Goal: Find specific page/section: Find specific page/section

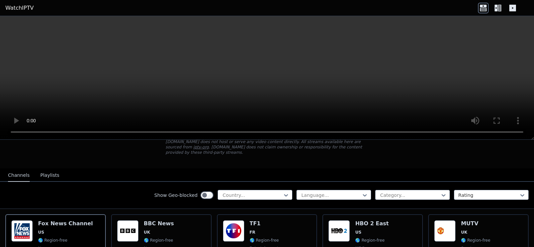
scroll to position [67, 0]
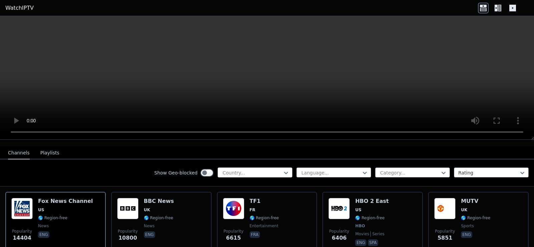
click at [251, 169] on div at bounding box center [252, 172] width 61 height 7
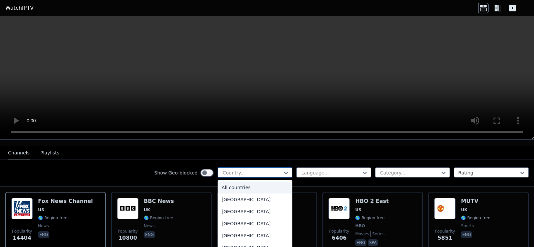
click at [252, 169] on div at bounding box center [252, 172] width 61 height 7
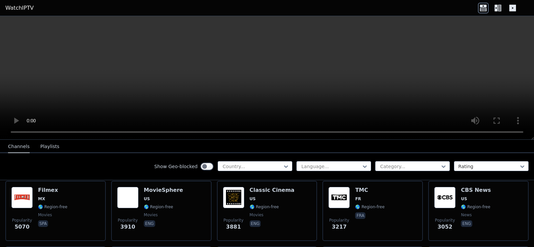
scroll to position [200, 0]
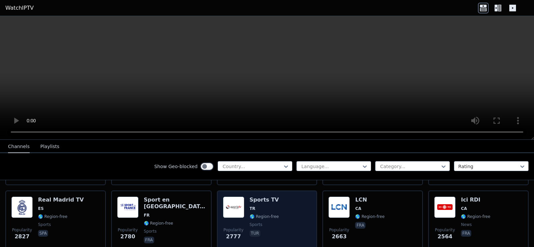
click at [262, 206] on span "TR" at bounding box center [264, 208] width 29 height 5
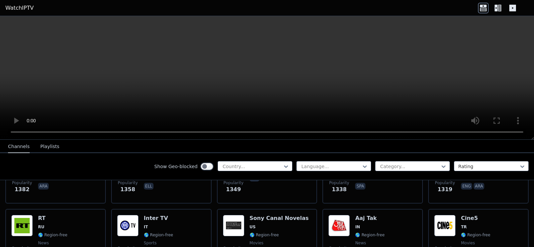
scroll to position [676, 0]
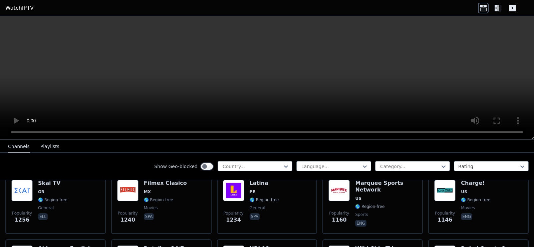
click at [257, 173] on div "Show Geo-blocked Country... Language... Category... Rating" at bounding box center [267, 166] width 534 height 27
click at [257, 168] on div at bounding box center [252, 166] width 61 height 7
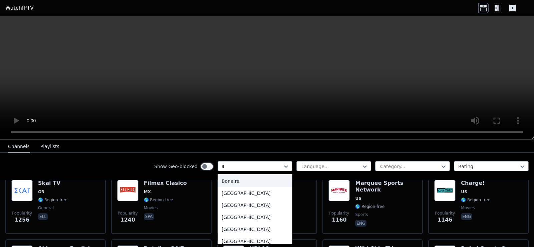
type input "**"
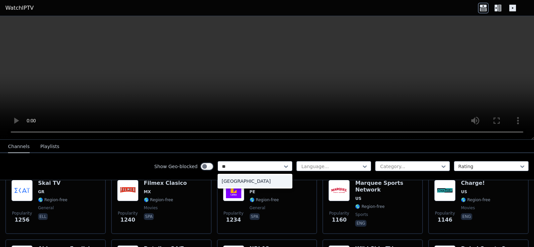
click at [253, 181] on div "[GEOGRAPHIC_DATA]" at bounding box center [255, 181] width 75 height 12
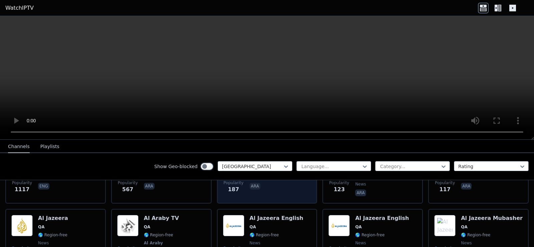
scroll to position [48, 0]
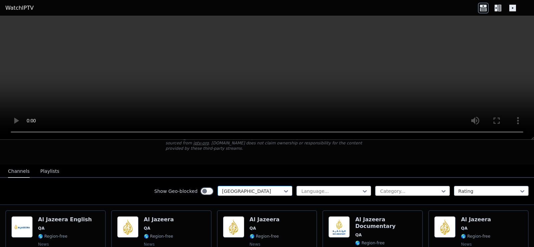
click at [236, 188] on div at bounding box center [252, 191] width 61 height 7
click at [222, 188] on div at bounding box center [252, 191] width 61 height 7
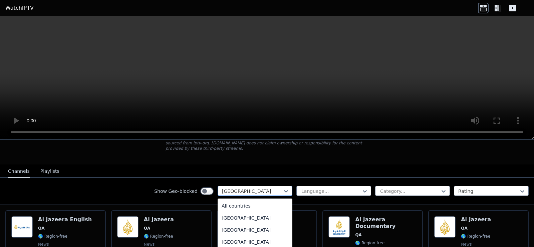
scroll to position [0, 0]
click at [222, 188] on div at bounding box center [252, 191] width 61 height 7
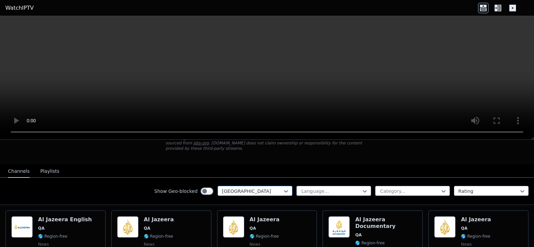
click at [222, 188] on div at bounding box center [252, 191] width 61 height 7
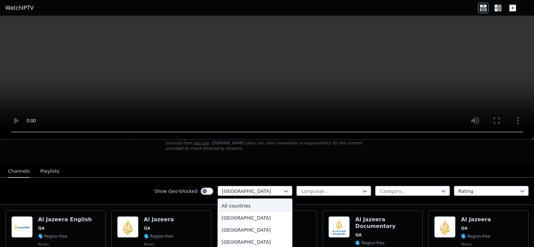
click at [243, 200] on div "All countries" at bounding box center [255, 206] width 75 height 12
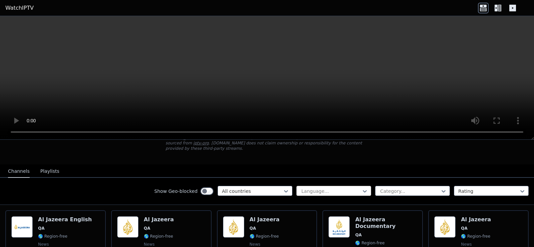
click at [313, 191] on div "Show Geo-blocked option All countries, selected. All countries Language... Cate…" at bounding box center [267, 191] width 534 height 27
click at [313, 188] on div at bounding box center [331, 191] width 61 height 7
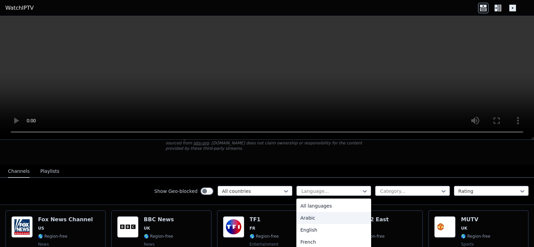
click at [308, 212] on div "Arabic" at bounding box center [333, 218] width 75 height 12
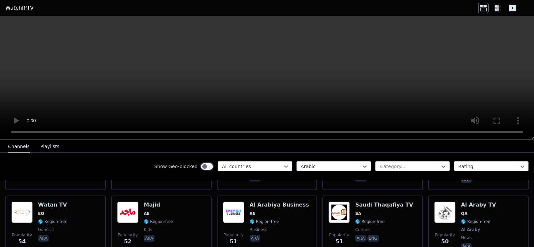
scroll to position [1572, 0]
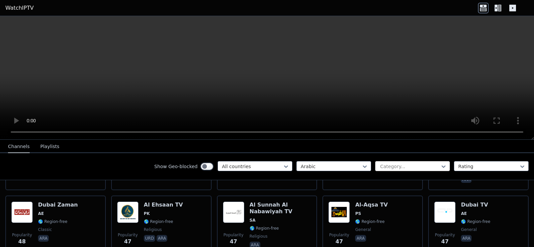
click at [408, 165] on div at bounding box center [410, 166] width 61 height 7
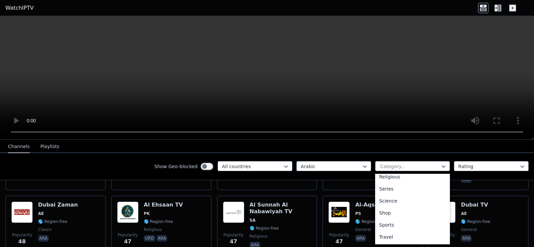
scroll to position [256, 0]
click at [389, 212] on div "Sports" at bounding box center [412, 213] width 75 height 12
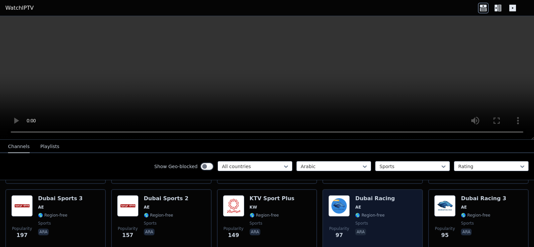
scroll to position [225, 0]
